Goal: Ask a question: Seek information or help from site administrators or community

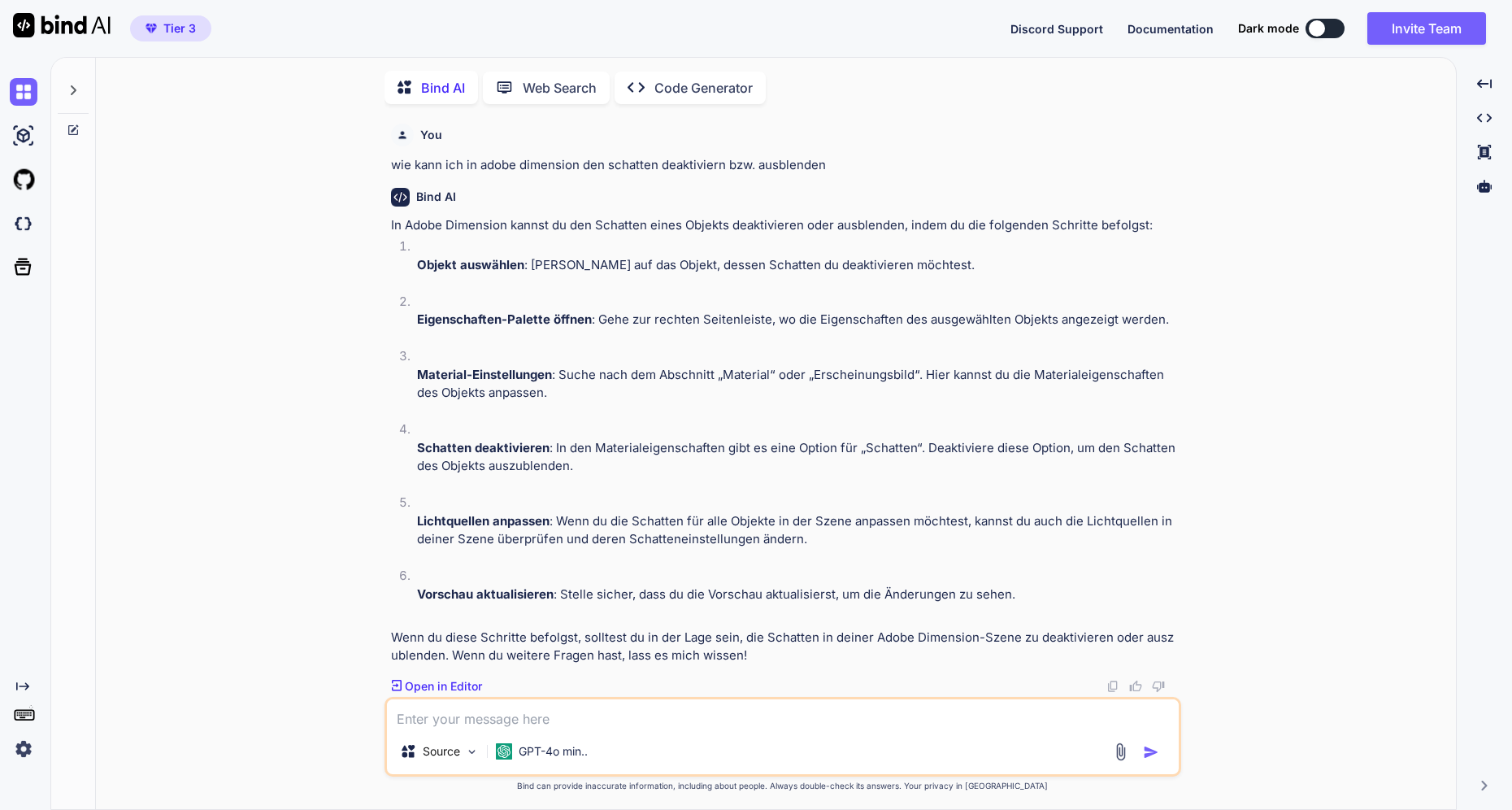
scroll to position [1115, 0]
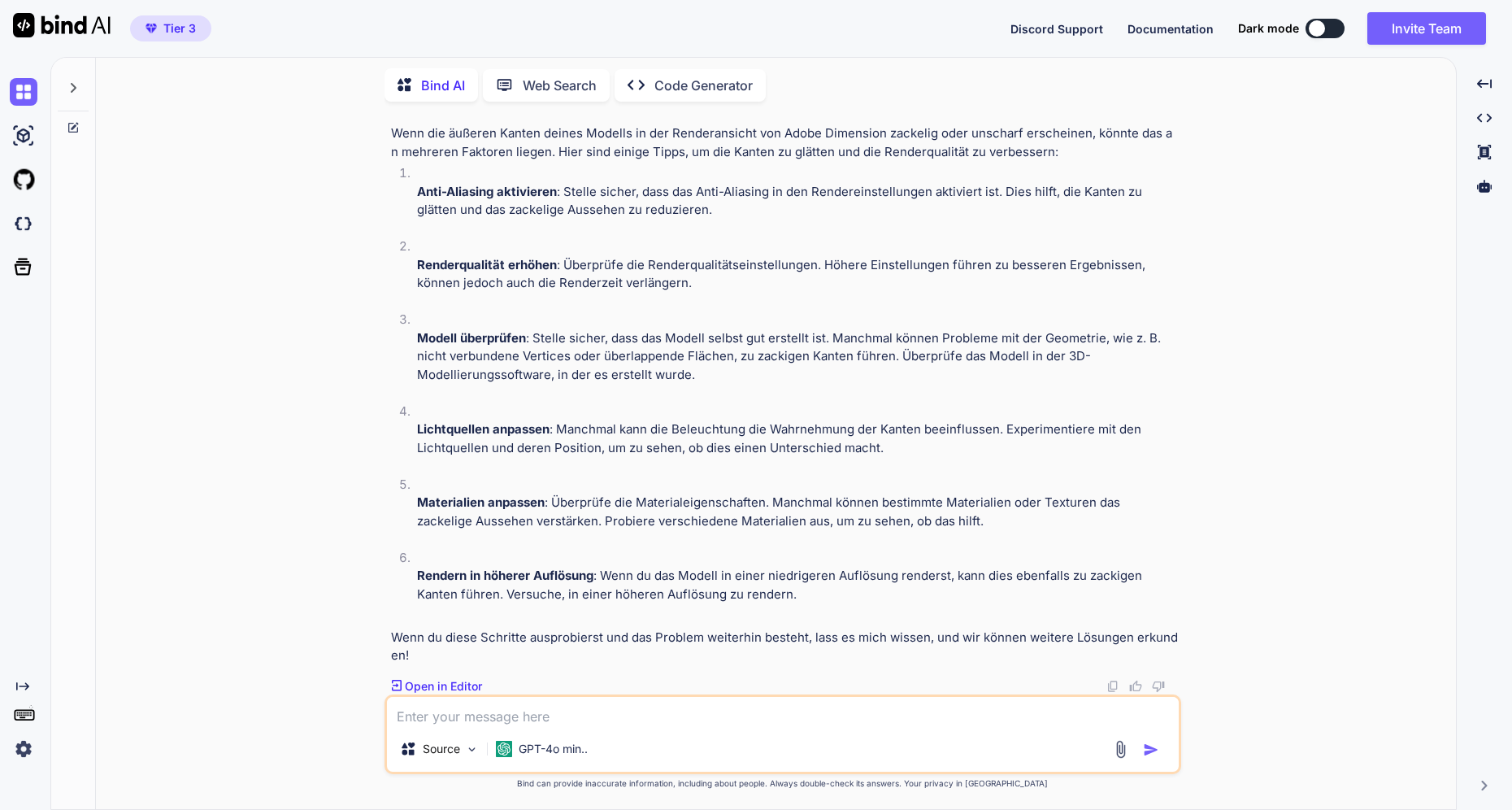
type textarea "w"
type textarea "x"
type textarea "wo"
type textarea "x"
type textarea "wo"
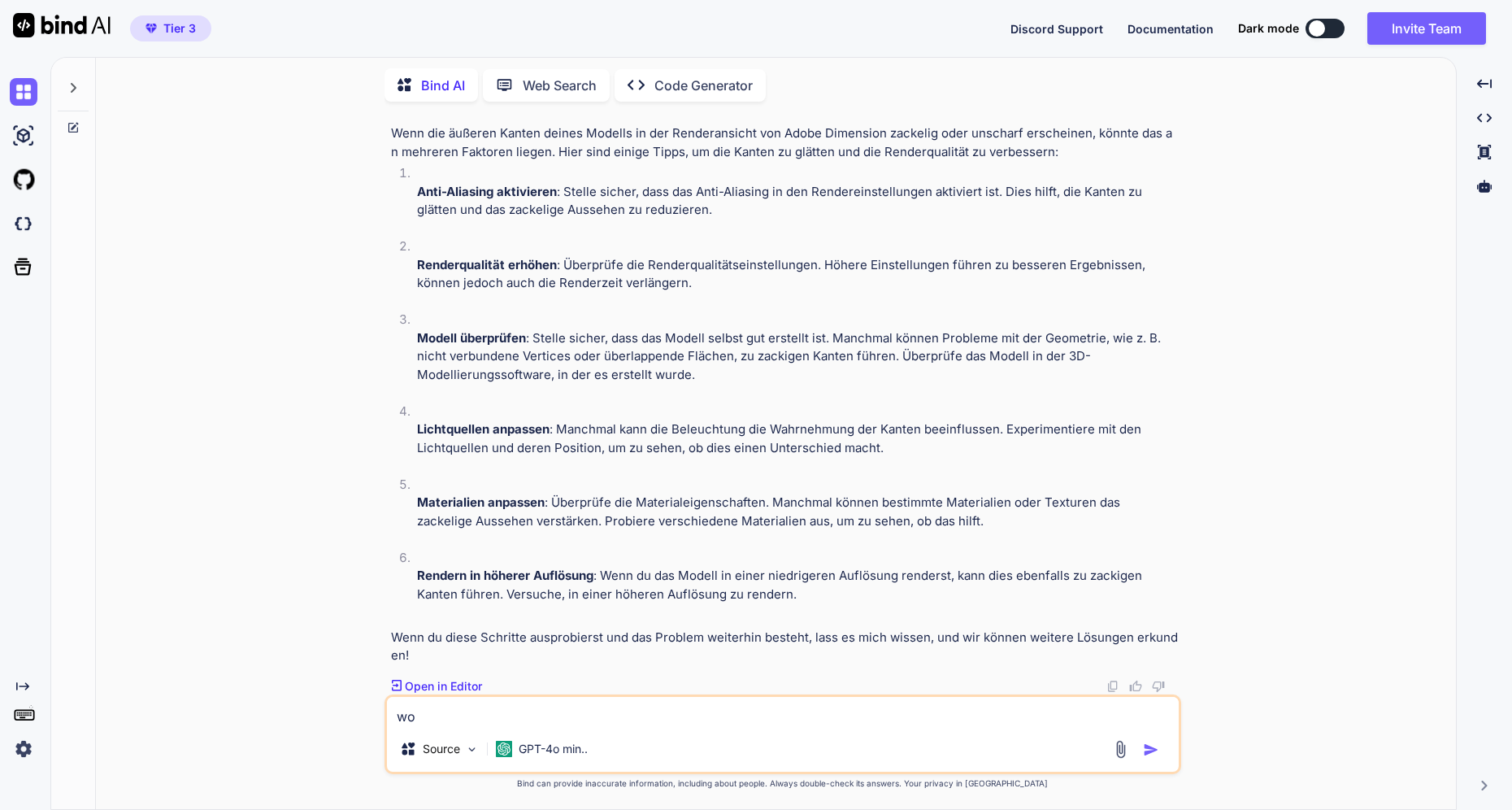
type textarea "x"
type textarea "wo"
type textarea "x"
type textarea "w"
type textarea "x"
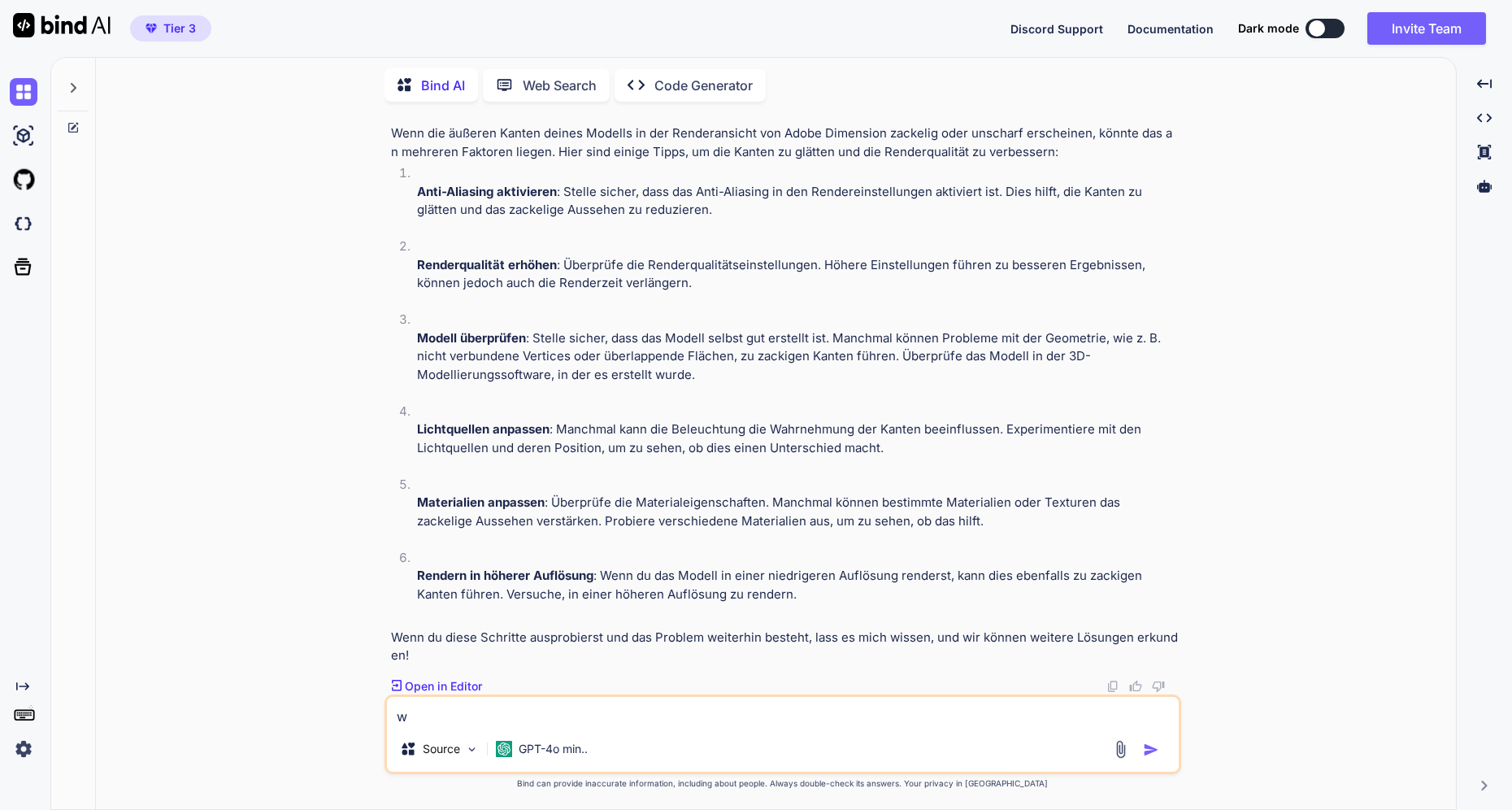
type textarea "wi"
type textarea "x"
type textarea "wie"
type textarea "x"
type textarea "wie"
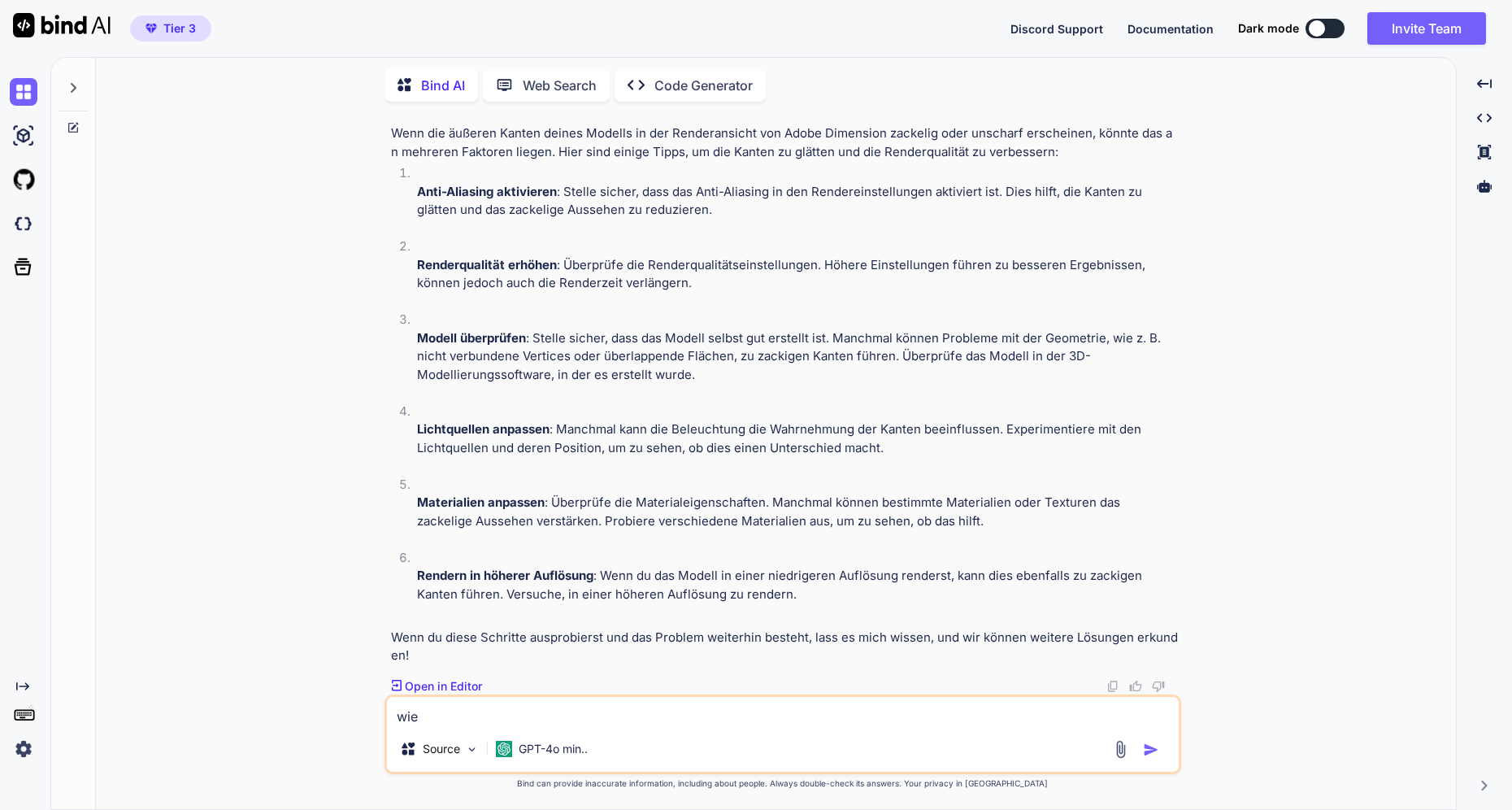
type textarea "x"
type textarea "wie b"
type textarea "x"
type textarea "wie bl"
type textarea "x"
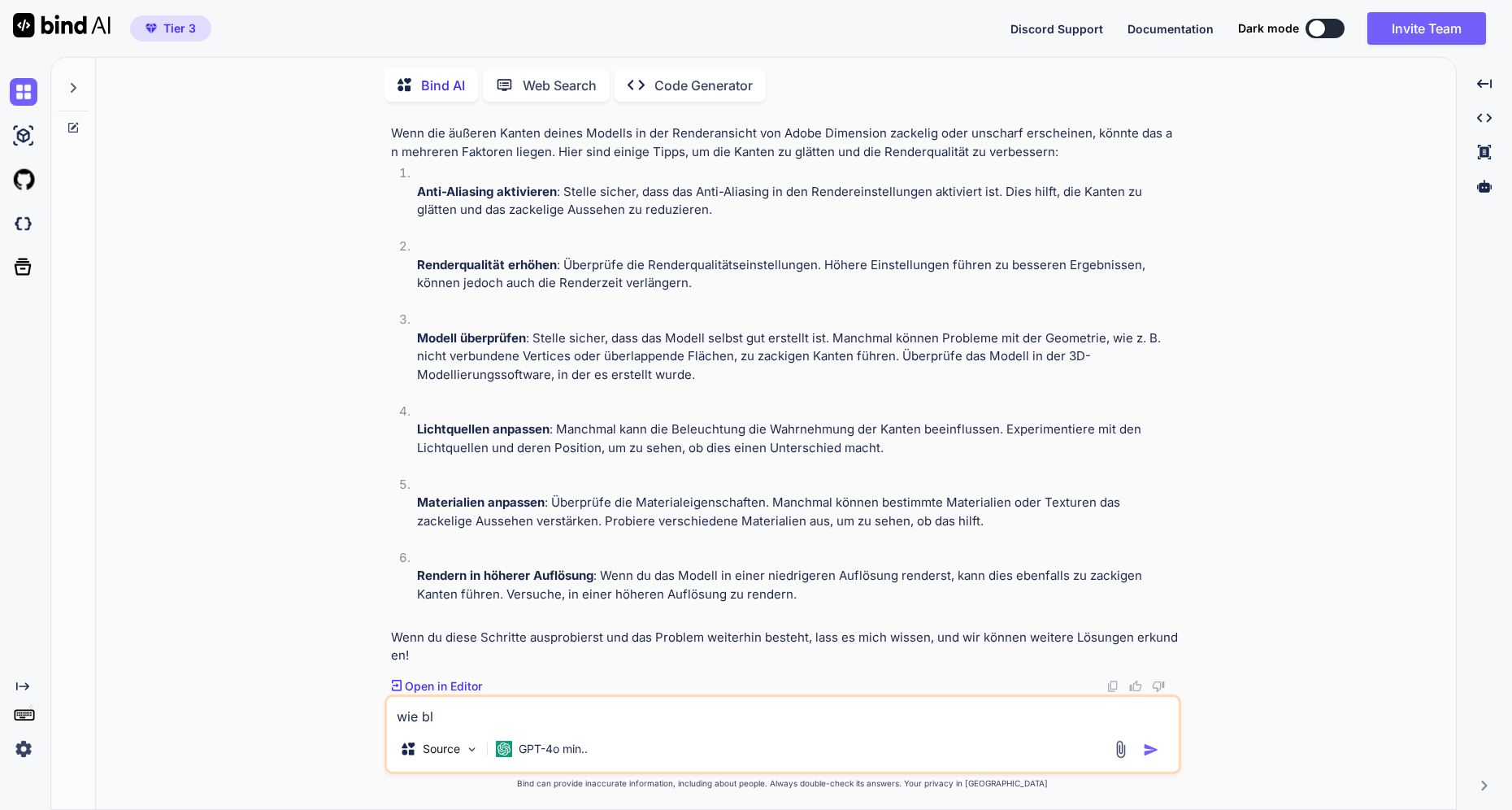
type textarea "wie ble"
type textarea "x"
type textarea "wie blen"
type textarea "x"
type textarea "wie blend"
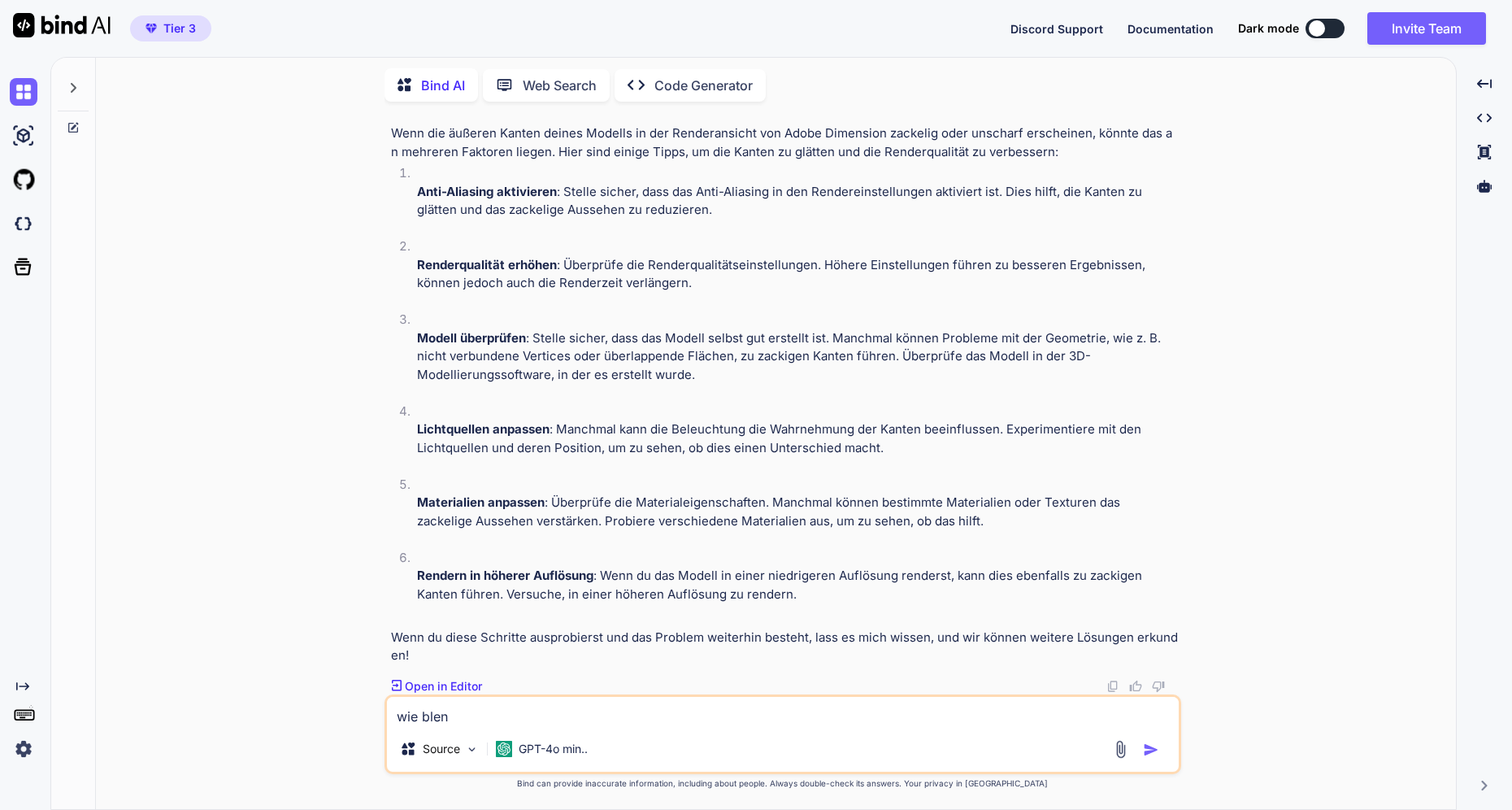
type textarea "x"
type textarea "wie blende"
type textarea "x"
type textarea "wie blende"
type textarea "x"
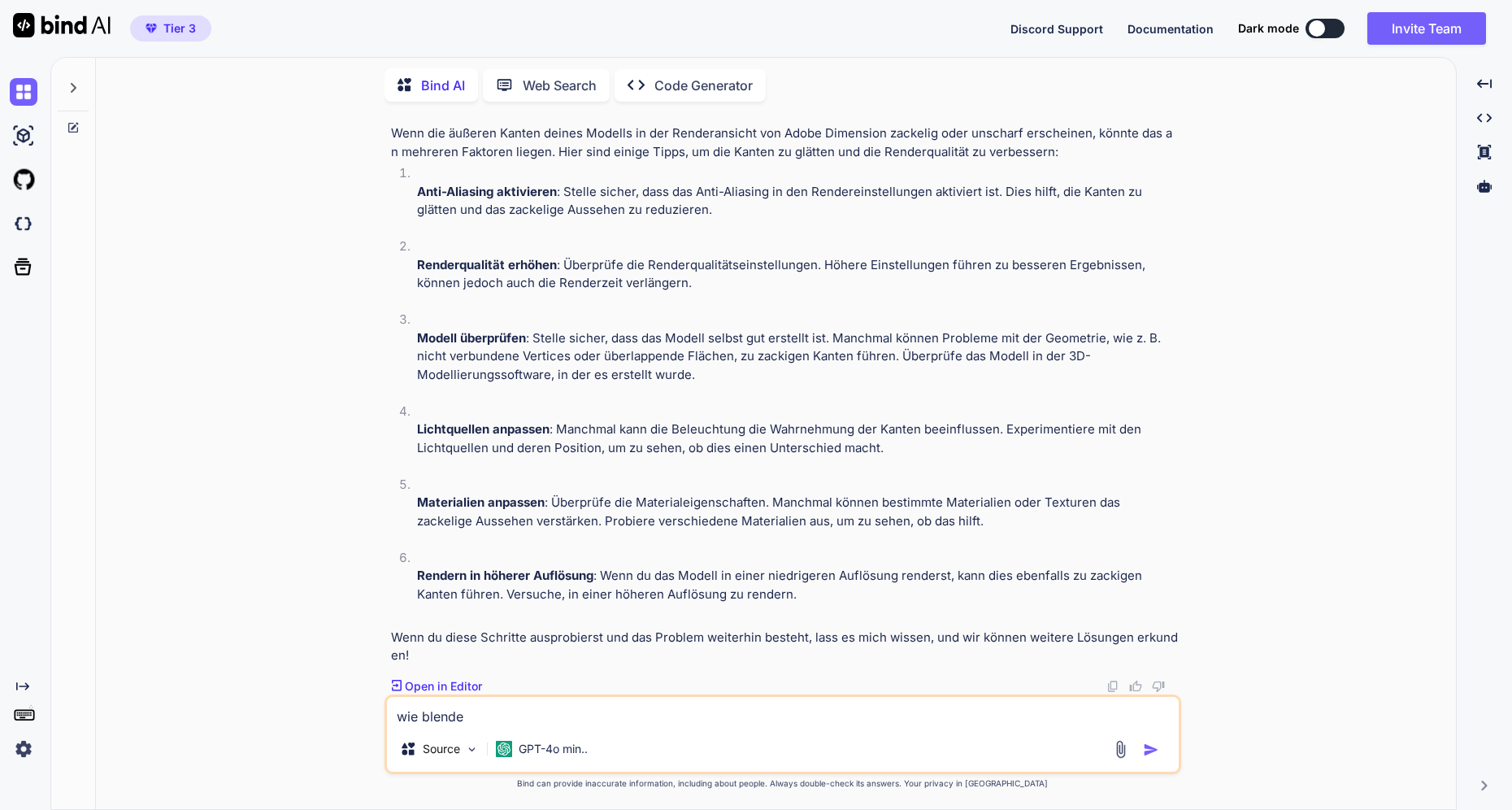
type textarea "wie blende i"
type textarea "x"
type textarea "wie blende ic"
type textarea "x"
type textarea "wie blende ich"
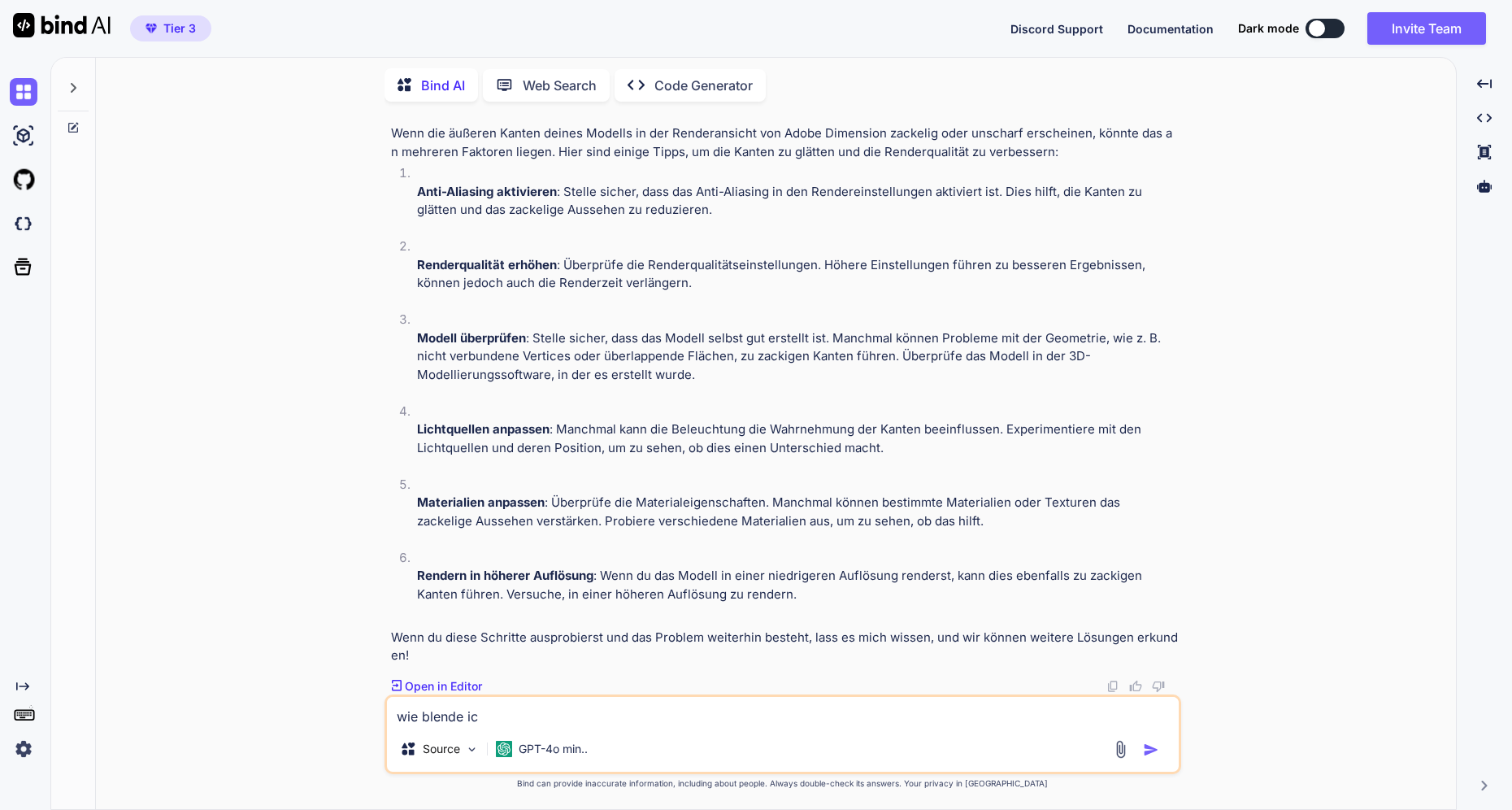
type textarea "x"
type textarea "wie blende ich"
type textarea "x"
click at [519, 724] on textarea "wie blende ich" at bounding box center [783, 711] width 792 height 30
click at [580, 715] on textarea "wie blende ich bei sonoma" at bounding box center [783, 711] width 792 height 30
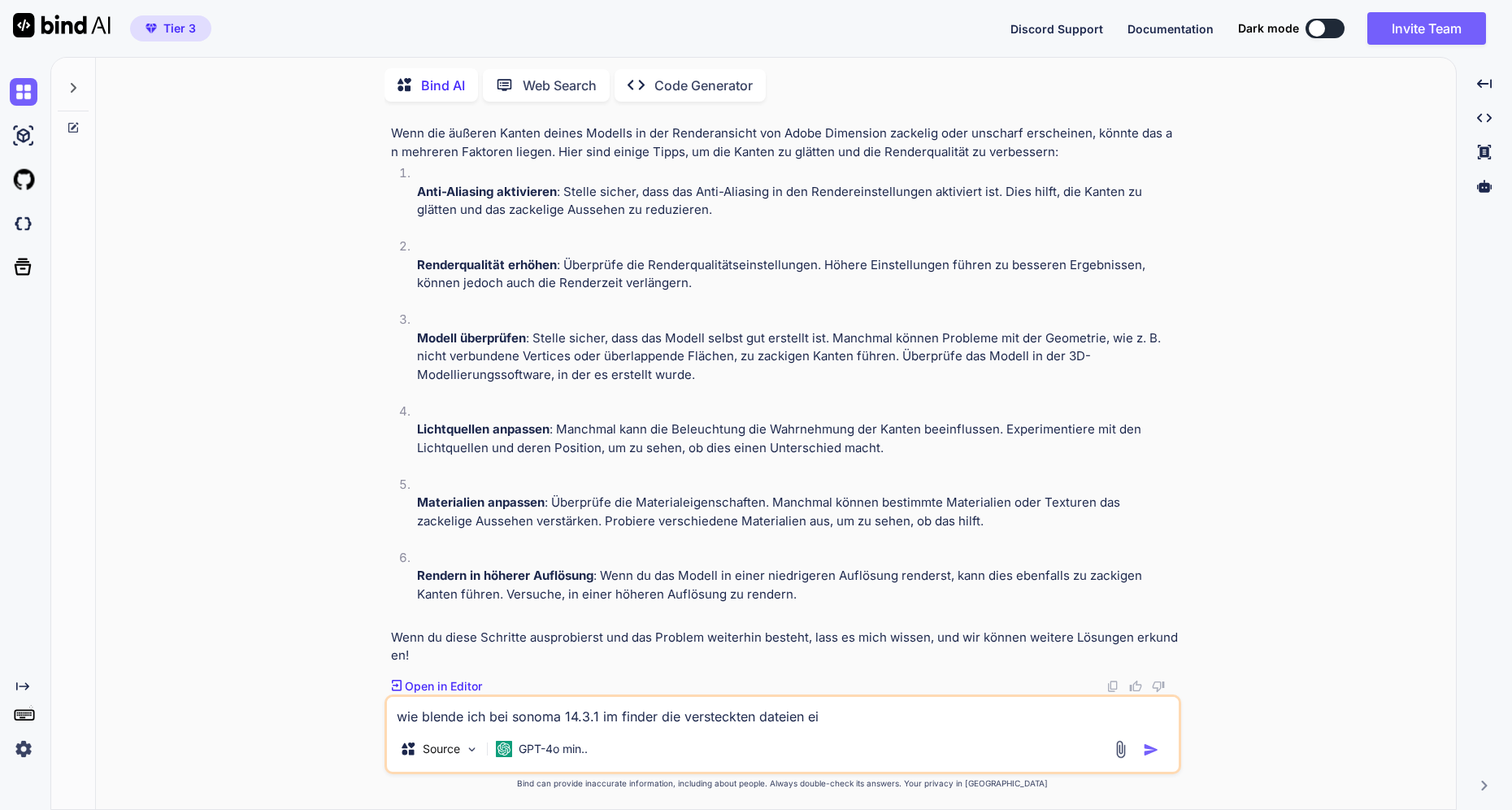
type textarea "wie blende ich bei sonoma 14.3.1 im finder die versteckten dateien ein"
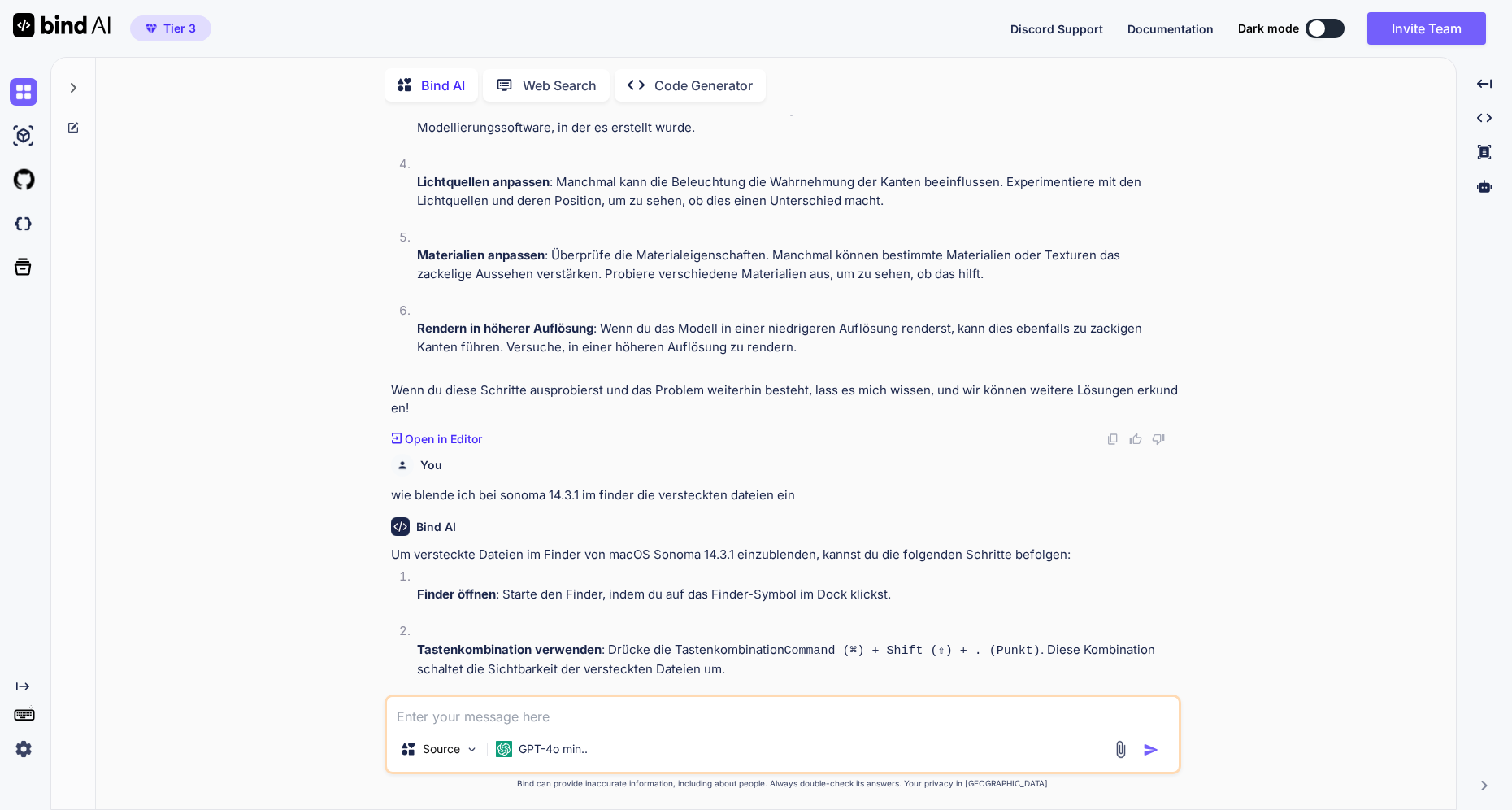
scroll to position [1362, 0]
click at [697, 716] on textarea at bounding box center [783, 711] width 792 height 30
click at [675, 713] on textarea at bounding box center [783, 711] width 792 height 30
type textarea "geht nicht"
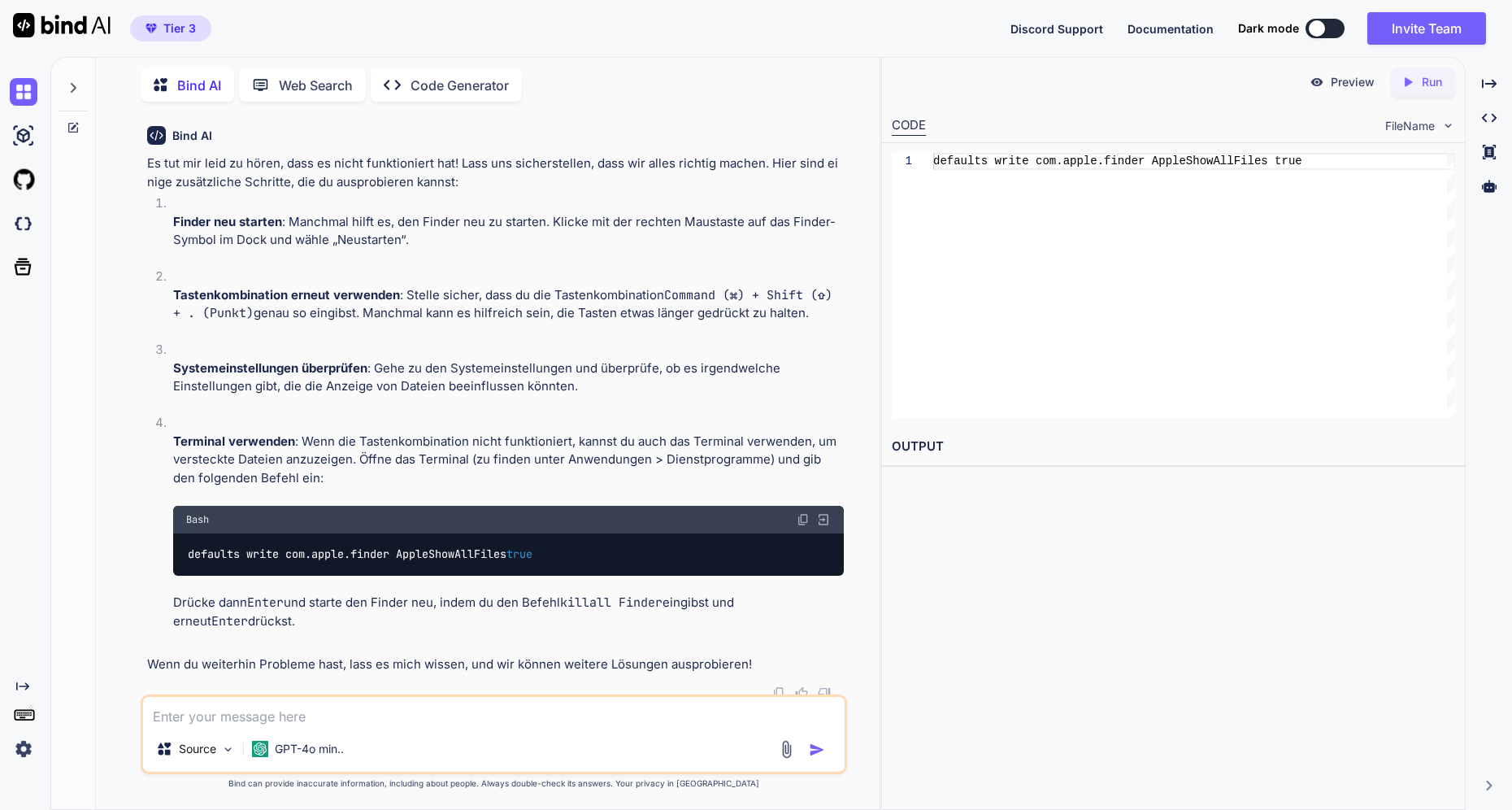
scroll to position [2316, 0]
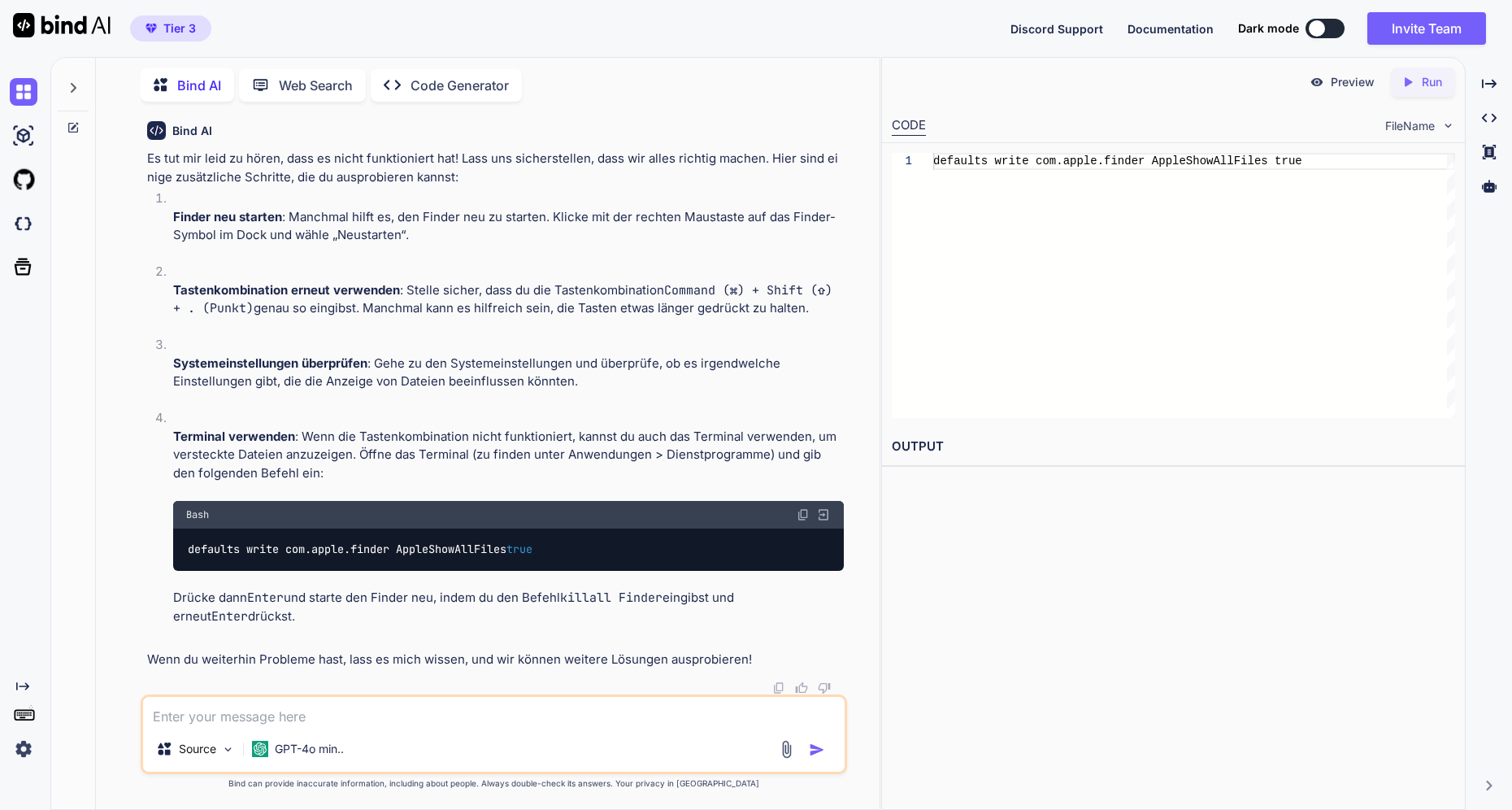
click at [805, 516] on img at bounding box center [803, 514] width 13 height 13
click at [988, 493] on div "Preview Created with Pixso. Run CODE FileName 1 defaults write com.apple.finder…" at bounding box center [1173, 433] width 584 height 752
